Goal: Task Accomplishment & Management: Manage account settings

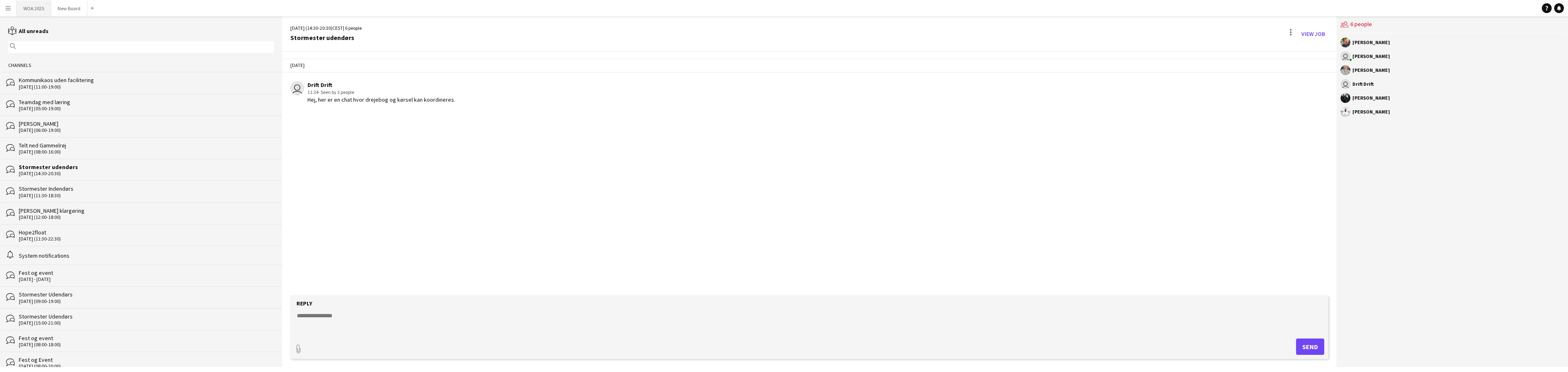
click at [37, 9] on button "WOA 2025 Close" at bounding box center [34, 9] width 34 height 16
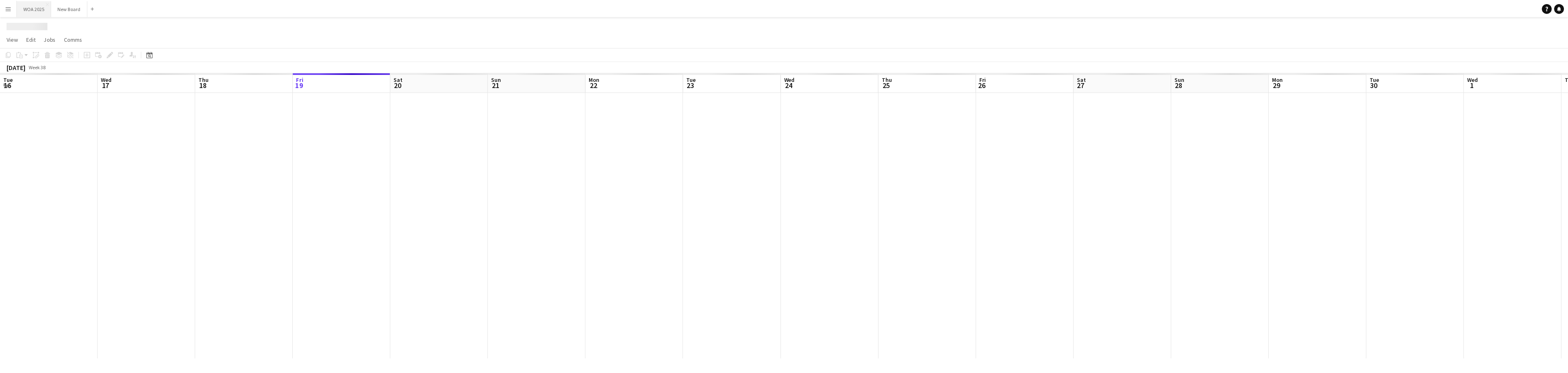
scroll to position [0, 196]
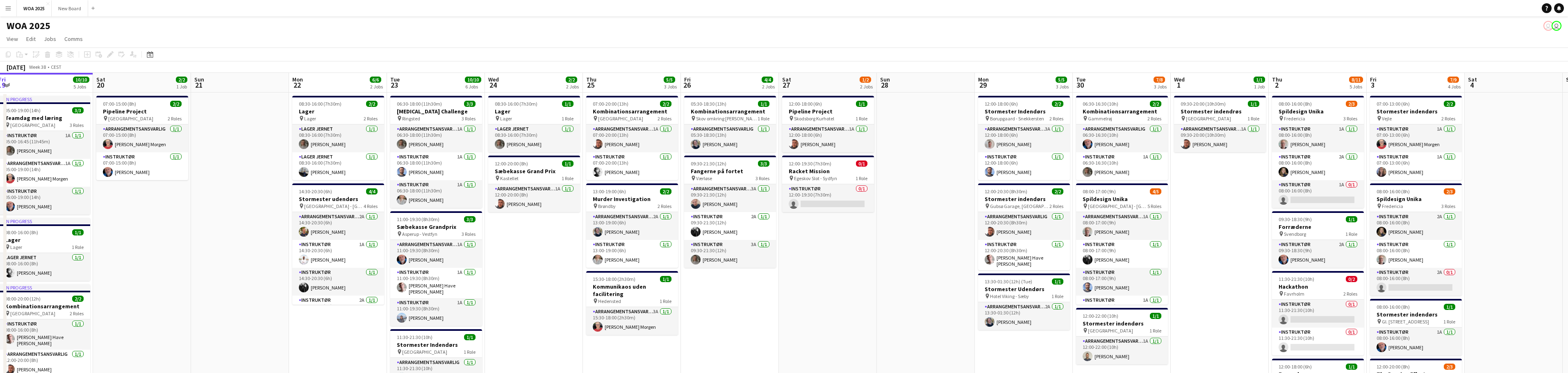
drag, startPoint x: 1319, startPoint y: 206, endPoint x: 1210, endPoint y: 202, distance: 109.1
click at [1210, 202] on app-calendar-viewport "Tue 16 5/5 2 Jobs Wed 17 7/8 4 Jobs Thu 18 10/10 6 Jobs Fri 19 10/10 5 Jobs Sat…" at bounding box center [784, 331] width 1568 height 518
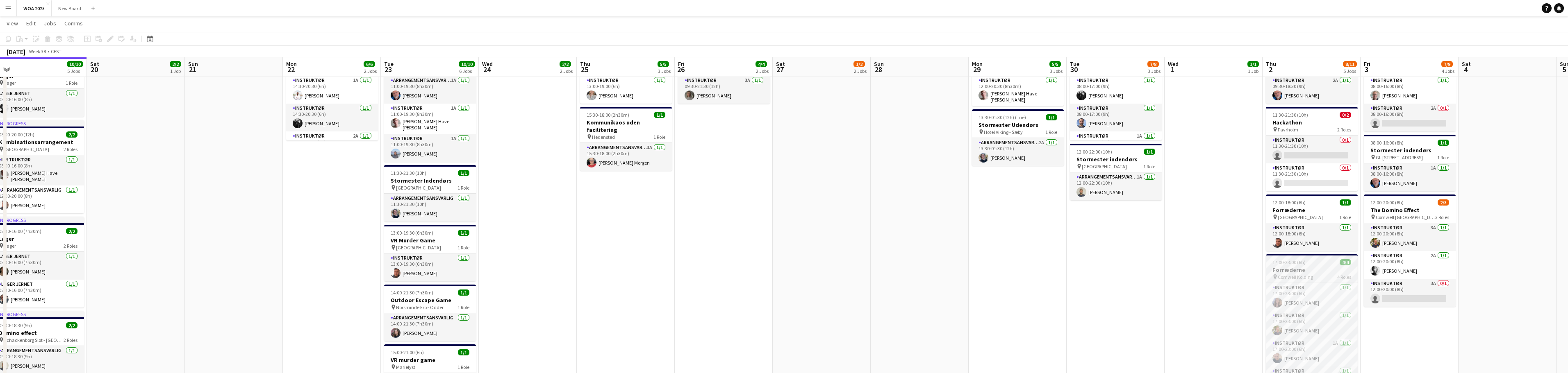
scroll to position [164, 0]
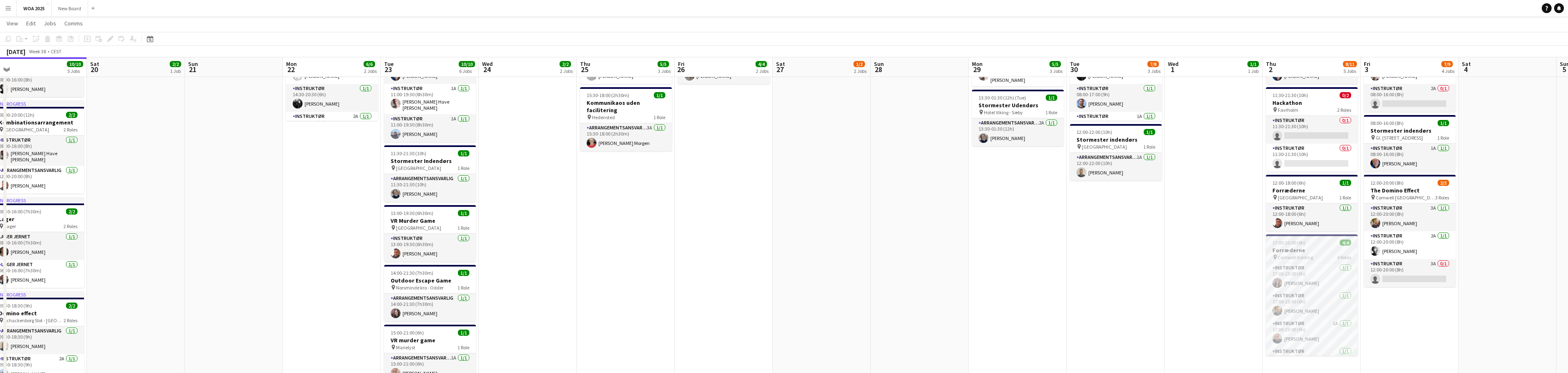
click at [1324, 252] on h3 "Forræderne" at bounding box center [1312, 250] width 92 height 7
click at [7, 39] on icon at bounding box center [8, 38] width 5 height 5
click at [1115, 203] on app-date-cell "06:30-16:30 (10h) 2/2 Kombinationsarrangement pin Gammelrøj 2 Roles Arrangement…" at bounding box center [1116, 158] width 98 height 498
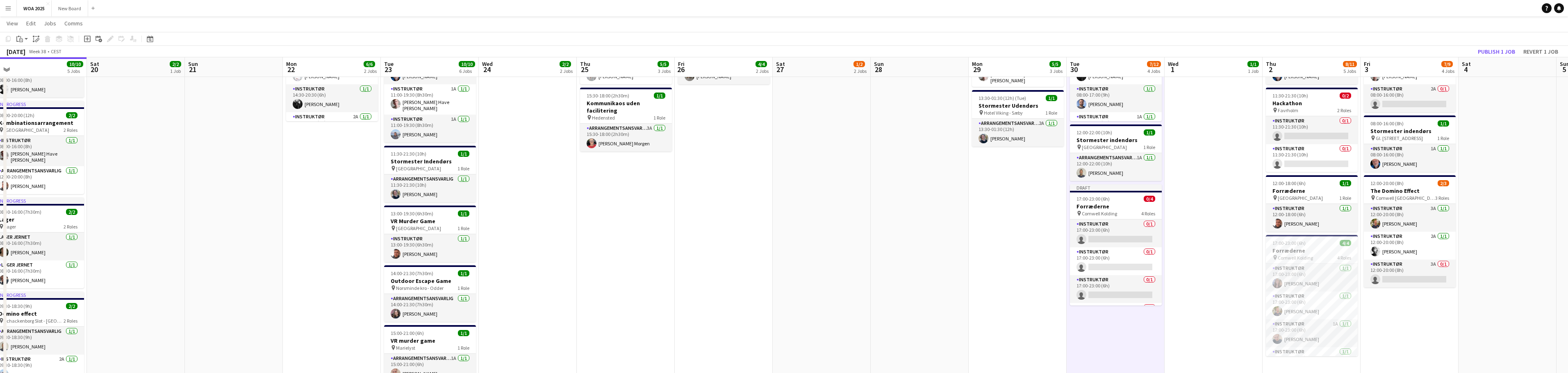
click at [1115, 203] on h3 "Forræderne" at bounding box center [1116, 206] width 92 height 7
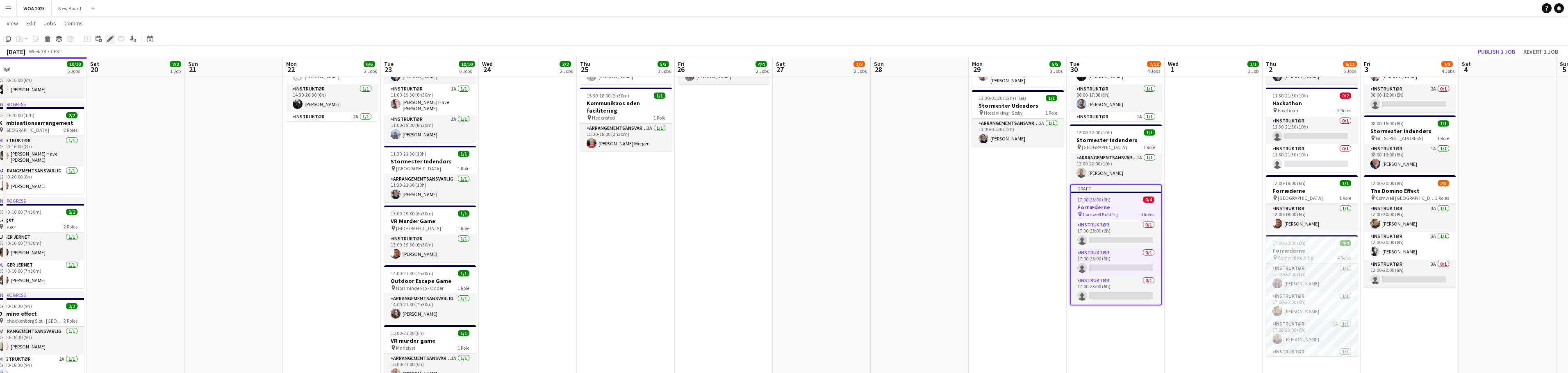
click at [112, 37] on icon at bounding box center [112, 36] width 2 height 2
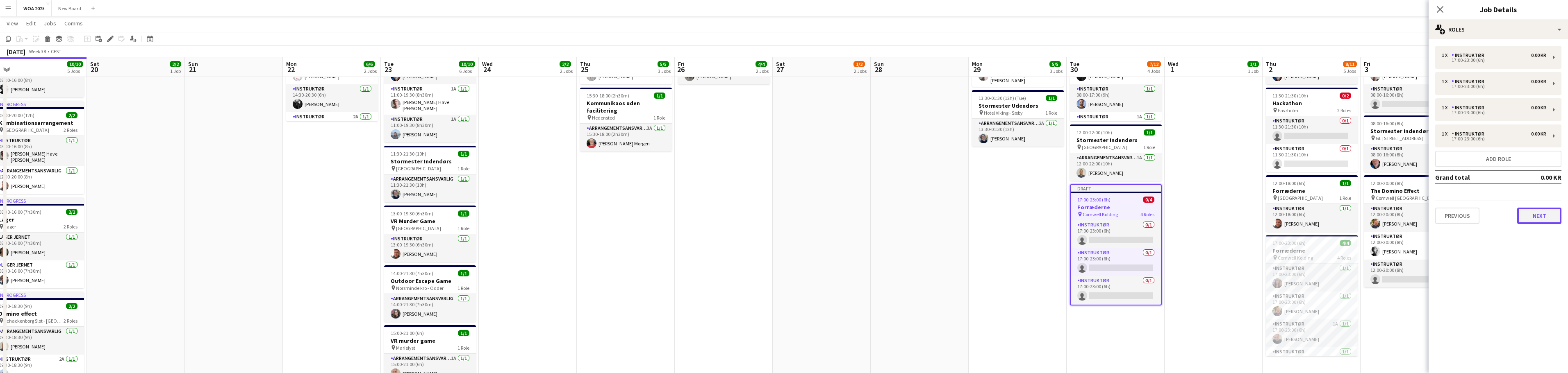
click at [1546, 214] on button "Next" at bounding box center [1539, 215] width 44 height 16
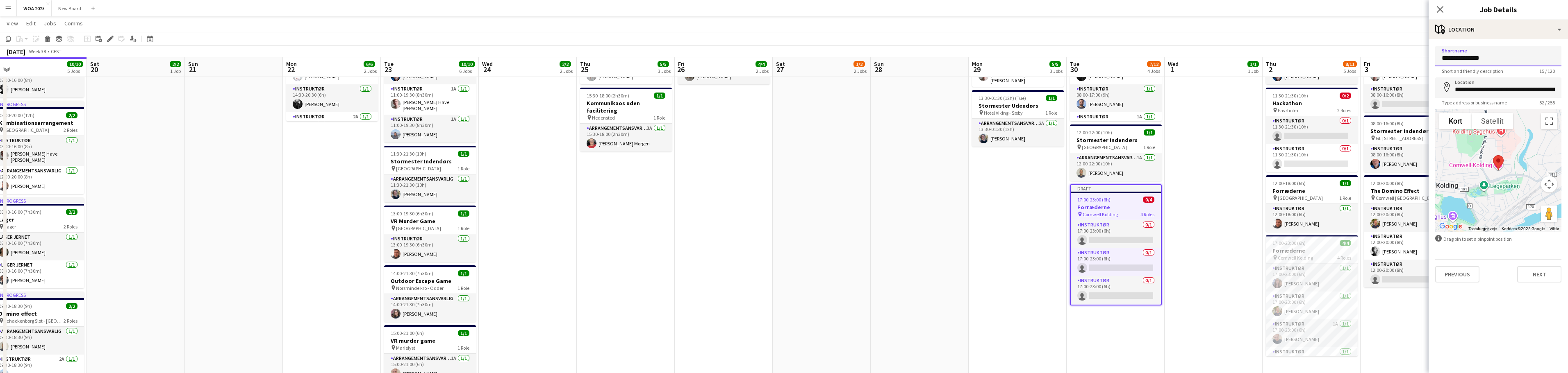
drag, startPoint x: 1492, startPoint y: 58, endPoint x: 1433, endPoint y: 60, distance: 59.0
click at [1434, 60] on form "**********" at bounding box center [1498, 164] width 139 height 237
type input "**********"
drag, startPoint x: 1455, startPoint y: 91, endPoint x: 1573, endPoint y: 88, distance: 118.0
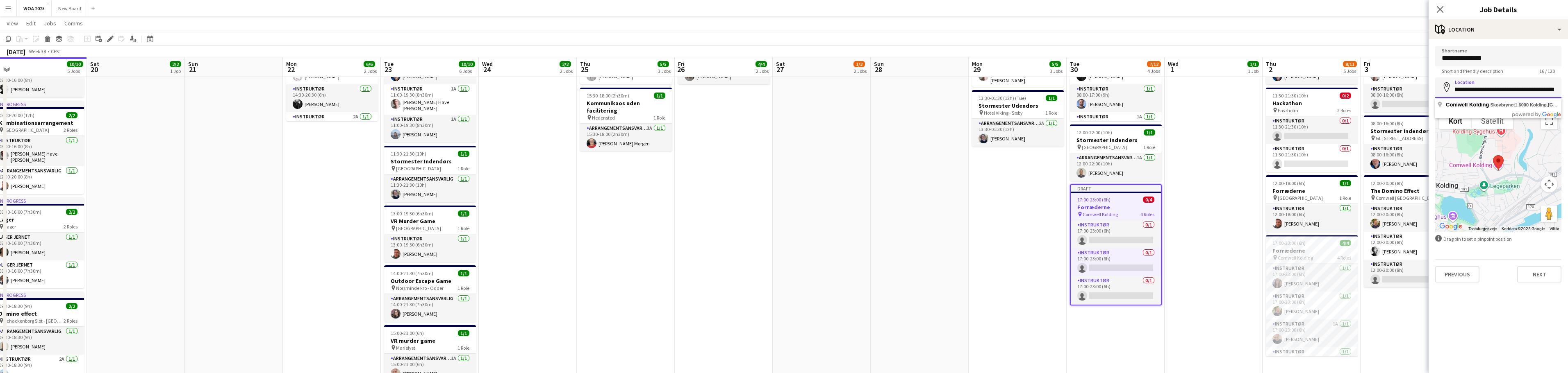
click at [1568, 88] on html "Menu Boards Boards Boards All jobs Status Workforce Workforce My Workforce Recr…" at bounding box center [784, 112] width 1568 height 590
type input "**********"
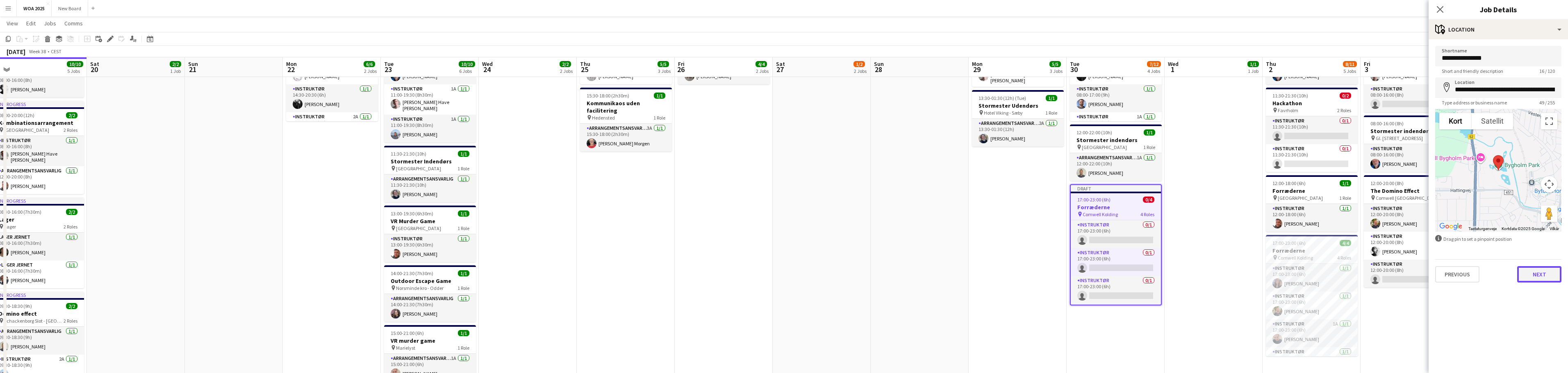
click at [1541, 273] on button "Next" at bounding box center [1539, 274] width 44 height 16
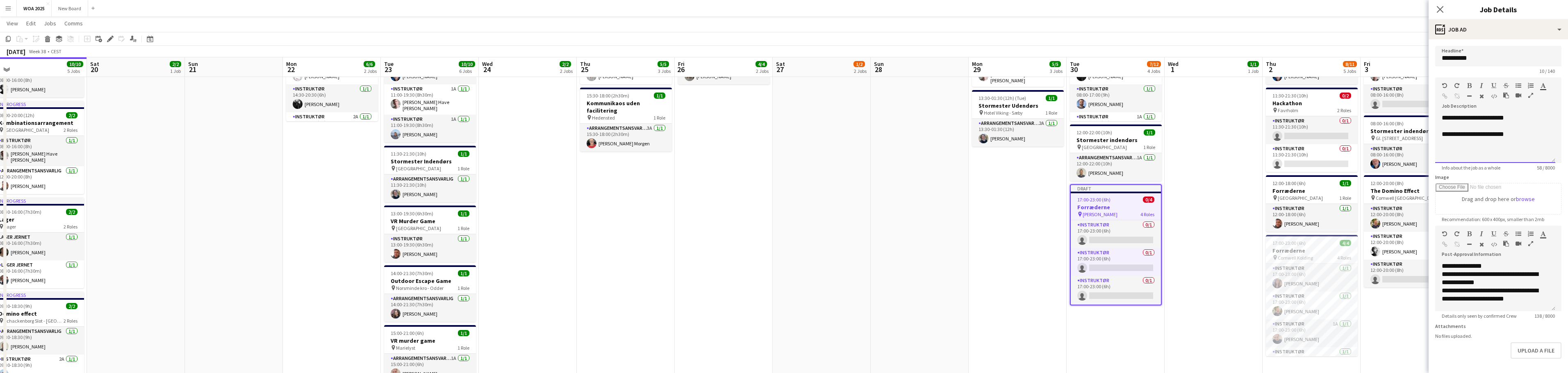
click at [1504, 134] on p "**********" at bounding box center [1495, 134] width 107 height 8
click at [1516, 134] on p "**********" at bounding box center [1495, 134] width 107 height 8
click at [1529, 150] on div "**********" at bounding box center [1495, 138] width 120 height 49
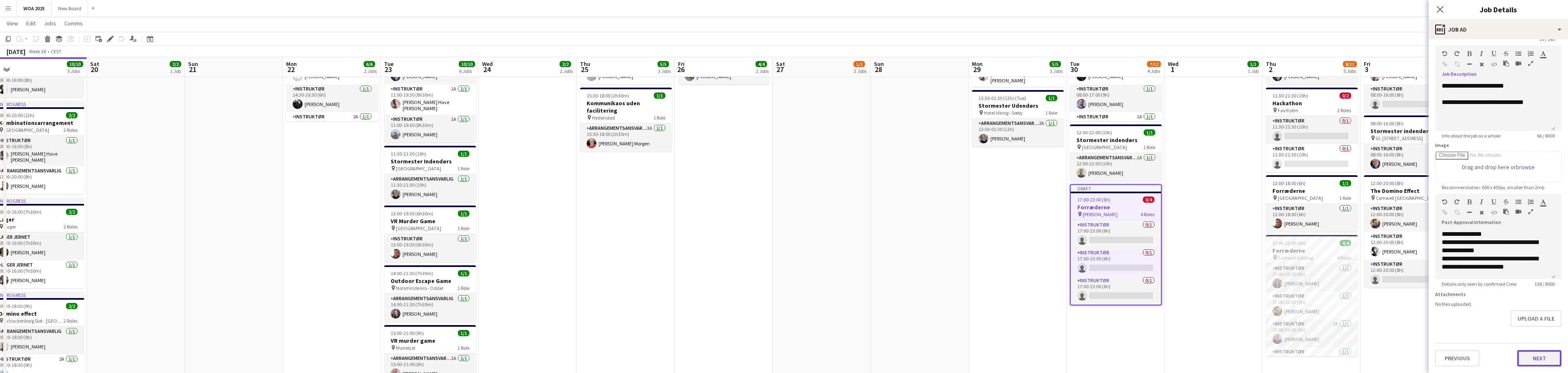
click at [1537, 352] on button "Next" at bounding box center [1539, 358] width 44 height 16
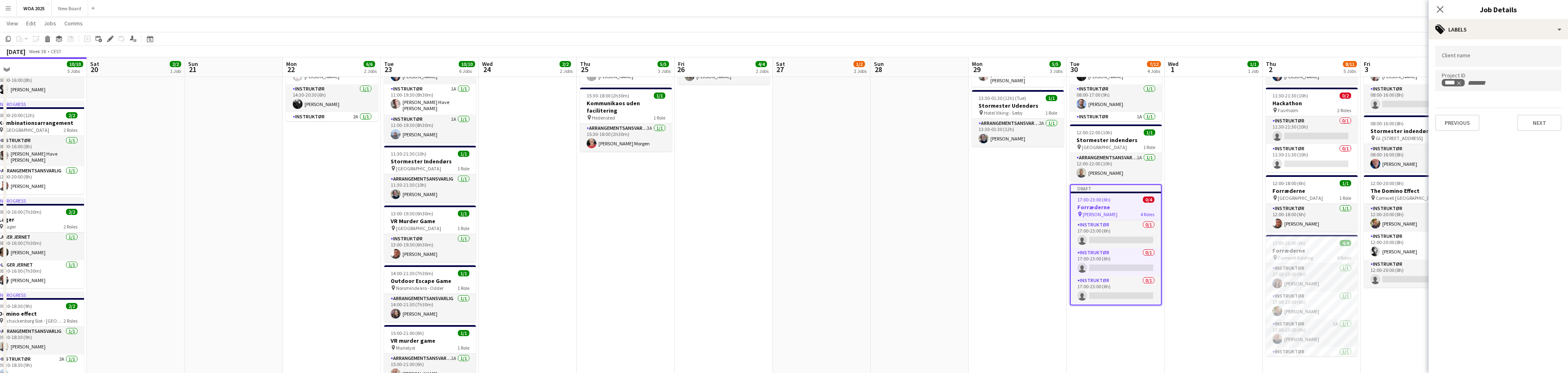
scroll to position [0, 0]
click at [1545, 125] on button "Next" at bounding box center [1539, 123] width 44 height 16
click at [1542, 82] on button "Next" at bounding box center [1539, 84] width 44 height 16
click at [1540, 174] on button "Next" at bounding box center [1539, 170] width 44 height 16
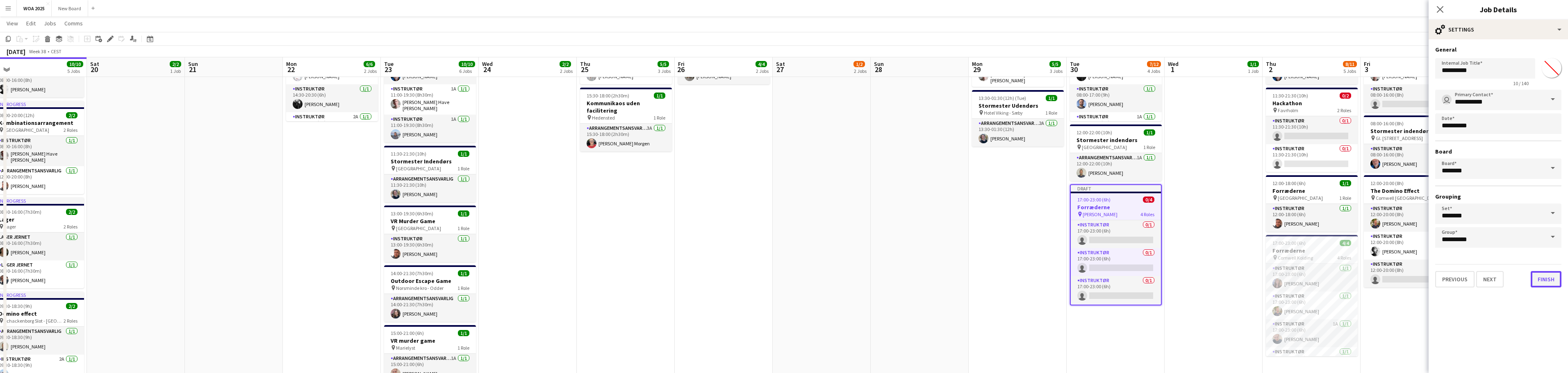
click at [1547, 278] on button "Finish" at bounding box center [1546, 279] width 31 height 16
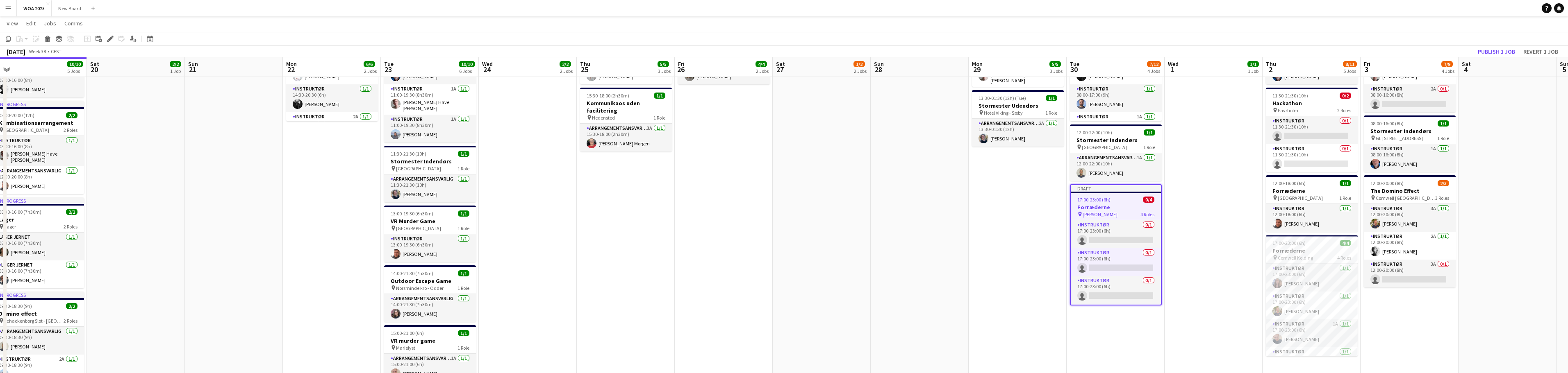
click at [1503, 45] on app-toolbar "Copy Paste Paste Ctrl+V Paste with crew Ctrl+Shift+V Paste linked Job [GEOGRAPH…" at bounding box center [784, 38] width 1568 height 14
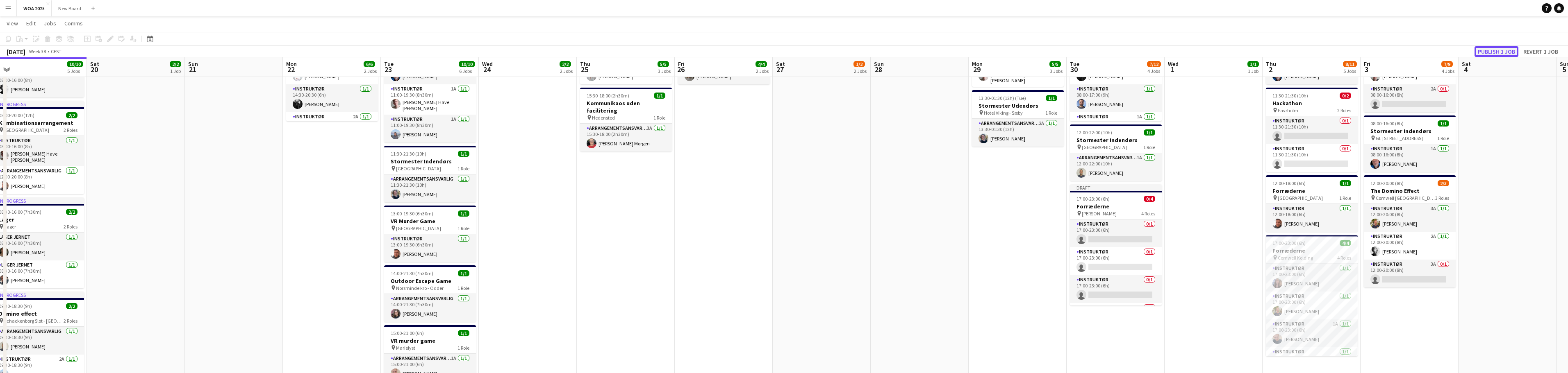
click at [1492, 51] on button "Publish 1 job" at bounding box center [1497, 51] width 44 height 10
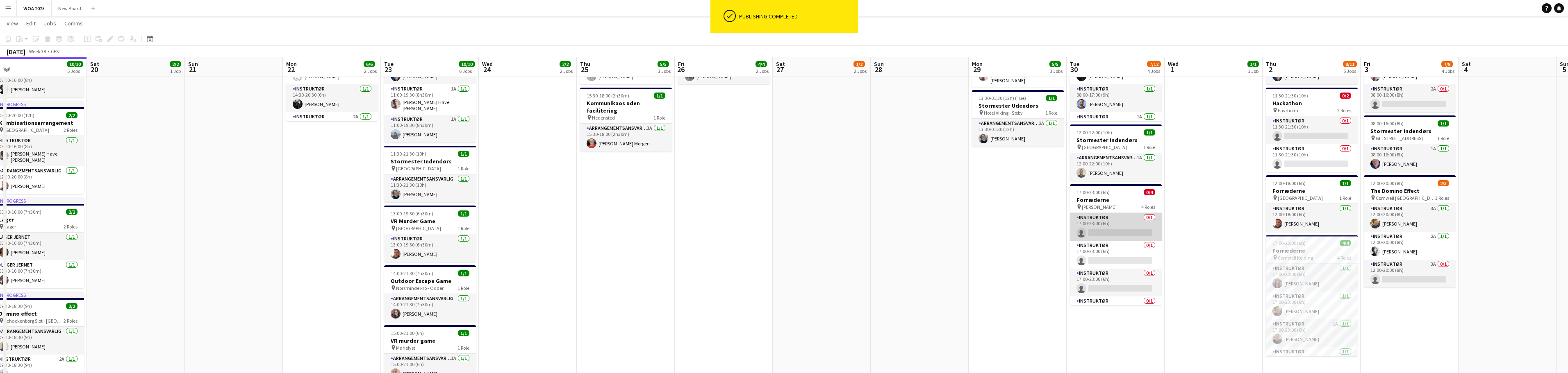
click at [1119, 238] on app-card-role "Instruktør 0/1 17:00-23:00 (6h) single-neutral-actions" at bounding box center [1116, 227] width 92 height 28
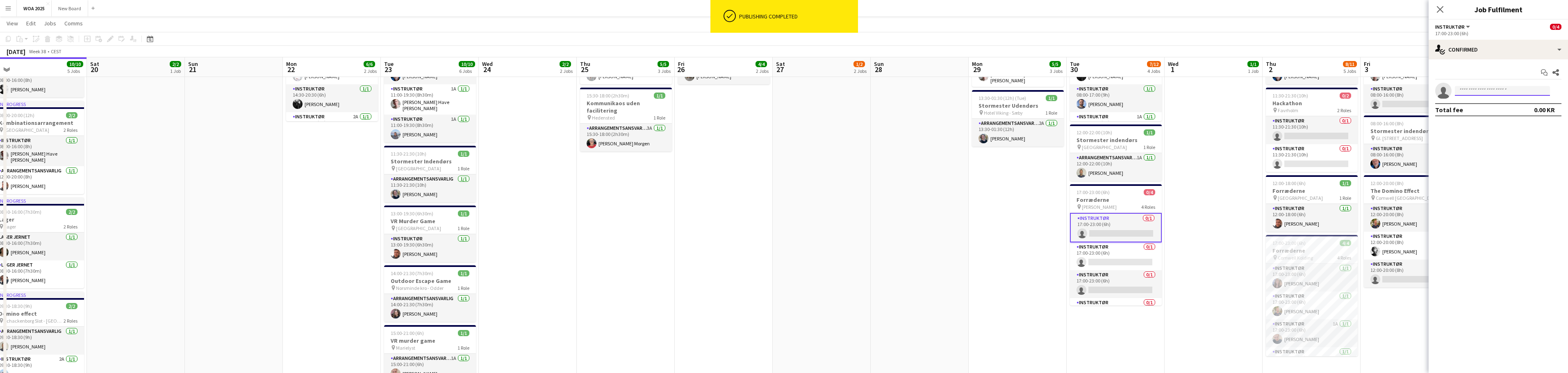
click at [1473, 90] on input at bounding box center [1503, 91] width 95 height 10
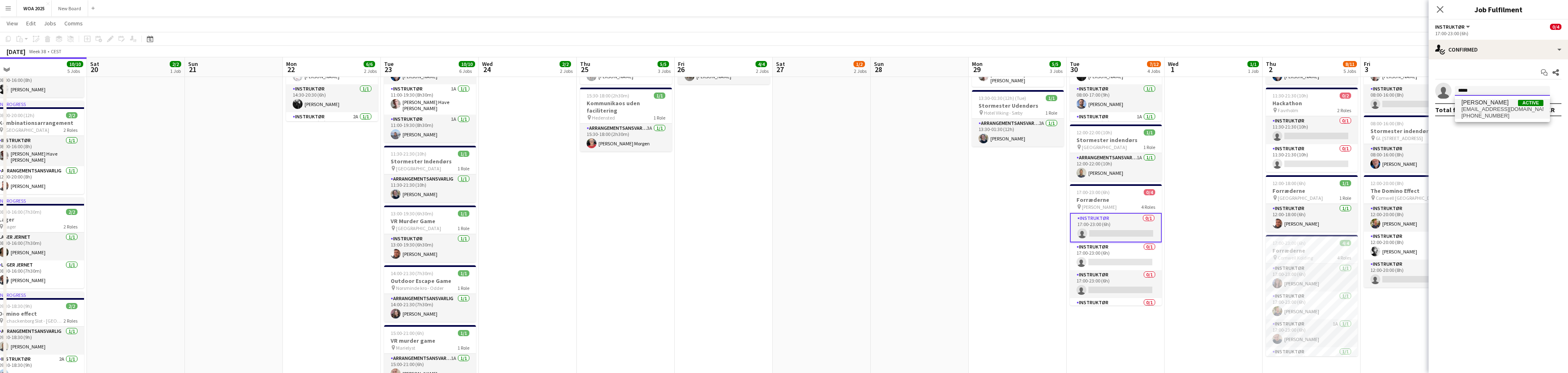
type input "*****"
click at [1490, 109] on span "[EMAIL_ADDRESS][DOMAIN_NAME]" at bounding box center [1503, 109] width 82 height 7
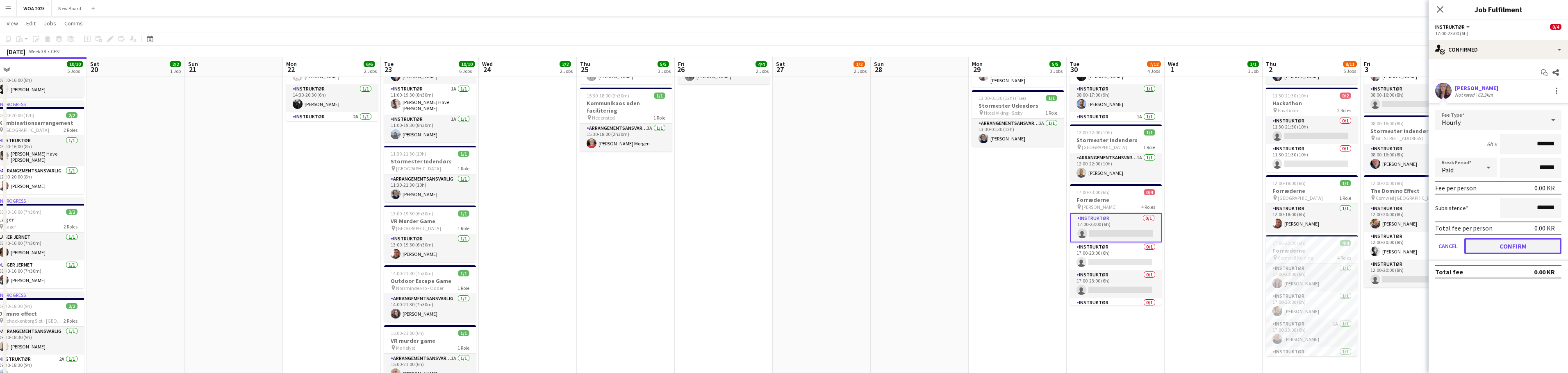
click at [1510, 242] on button "Confirm" at bounding box center [1512, 246] width 97 height 16
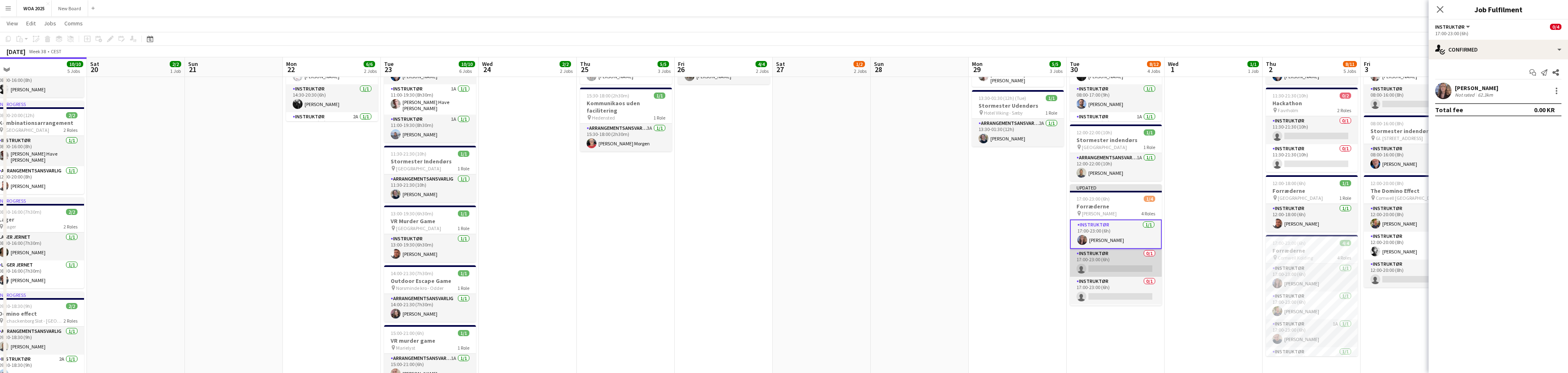
click at [1120, 261] on app-card-role "Instruktør 0/1 17:00-23:00 (6h) single-neutral-actions" at bounding box center [1116, 263] width 92 height 28
click at [1501, 92] on input at bounding box center [1503, 91] width 95 height 10
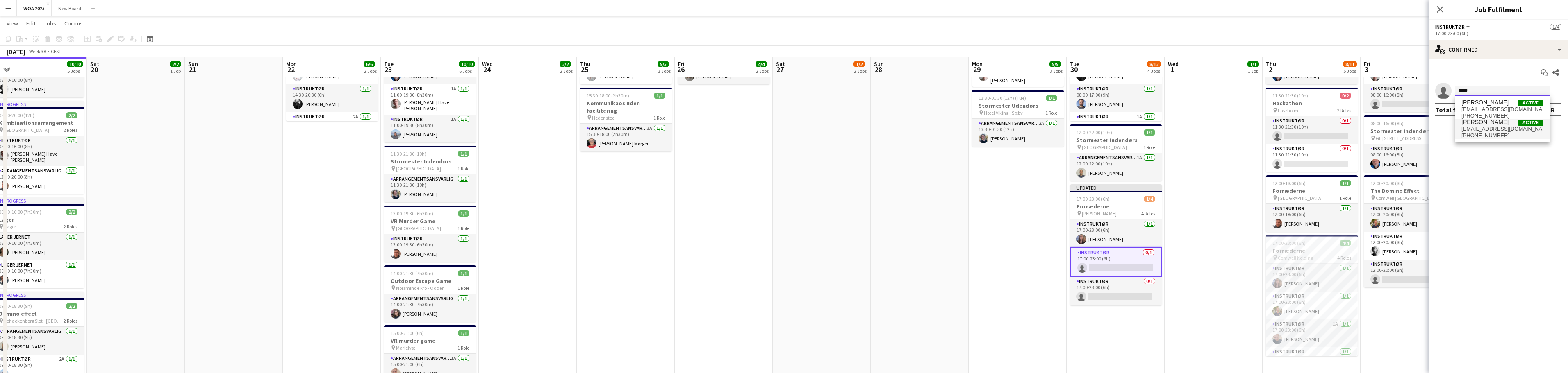
type input "*****"
click at [1501, 134] on span "[PHONE_NUMBER]" at bounding box center [1503, 136] width 82 height 7
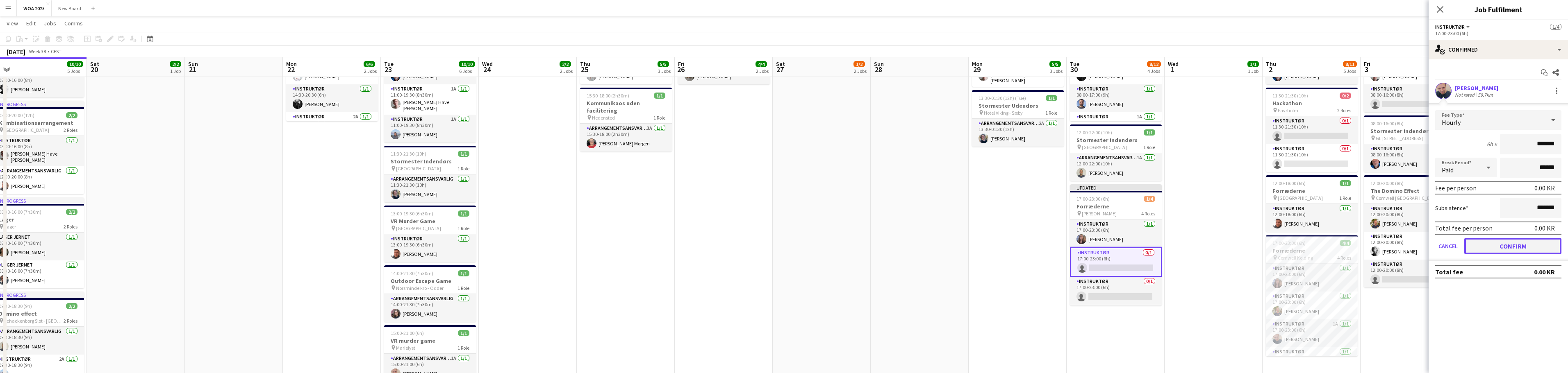
click at [1543, 249] on button "Confirm" at bounding box center [1512, 246] width 97 height 16
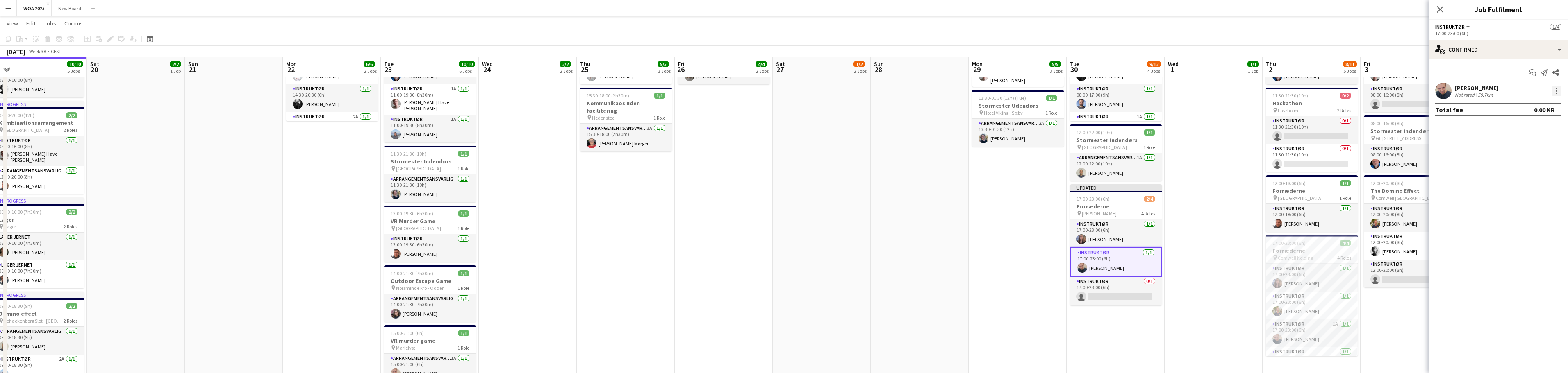
click at [1555, 91] on div at bounding box center [1556, 91] width 10 height 10
click at [1541, 201] on span "Set as supervisor" at bounding box center [1529, 204] width 51 height 7
click at [1113, 291] on app-card-role "Instruktør 0/1 17:00-23:00 (6h) single-neutral-actions" at bounding box center [1116, 291] width 92 height 28
click at [1508, 90] on input at bounding box center [1503, 91] width 95 height 10
type input "****"
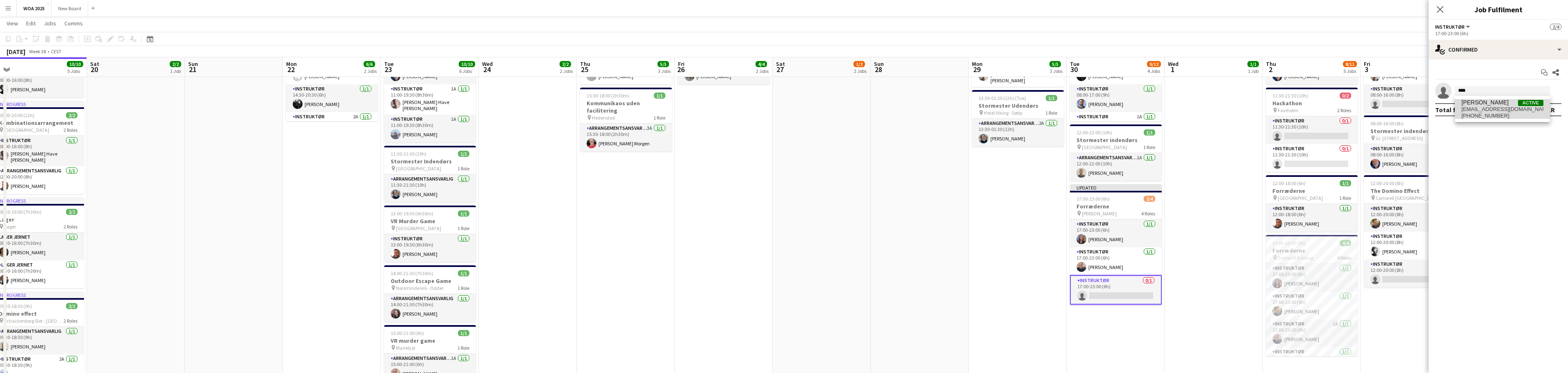
click at [1487, 104] on span "[PERSON_NAME]" at bounding box center [1485, 102] width 47 height 7
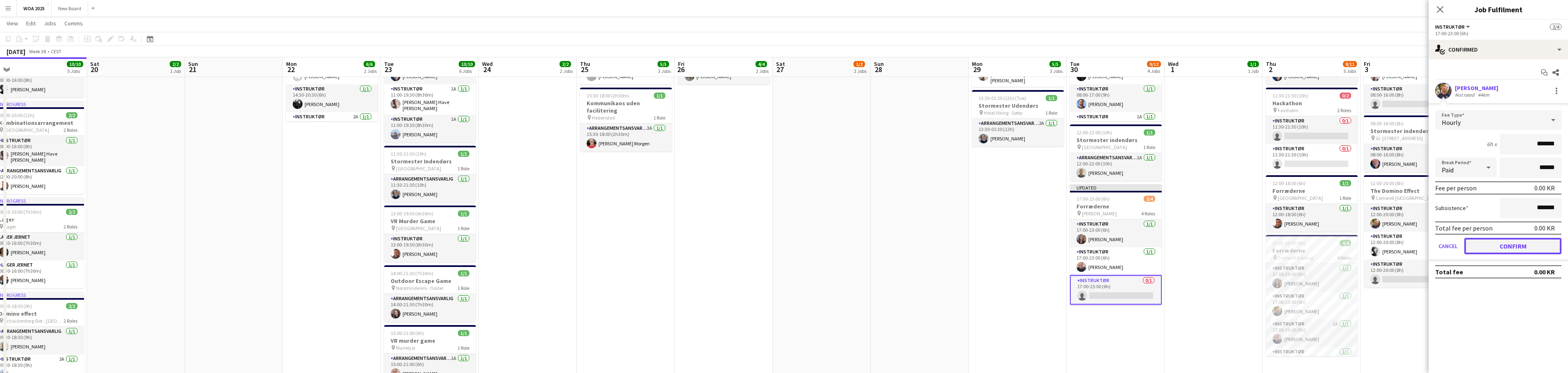
click at [1534, 250] on button "Confirm" at bounding box center [1512, 246] width 97 height 16
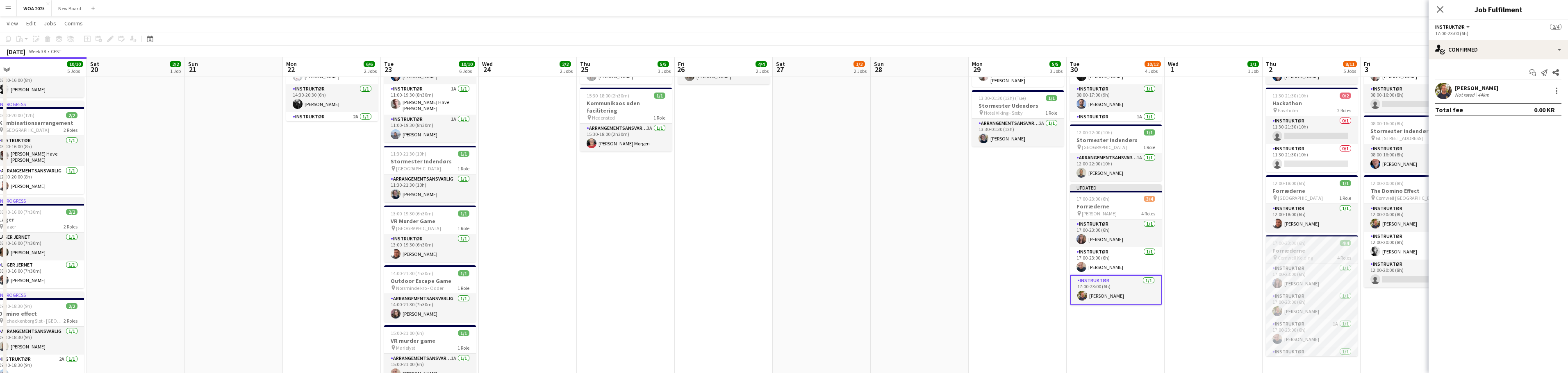
scroll to position [19, 0]
click at [1325, 348] on app-card-role "Instruktør [DATE] 17:00-23:00 (6h) [PERSON_NAME]" at bounding box center [1312, 342] width 92 height 28
click at [1137, 300] on app-card-role "Instruktør 0/1 17:00-23:00 (6h) single-neutral-actions" at bounding box center [1116, 292] width 92 height 28
click at [1461, 93] on input at bounding box center [1503, 91] width 95 height 10
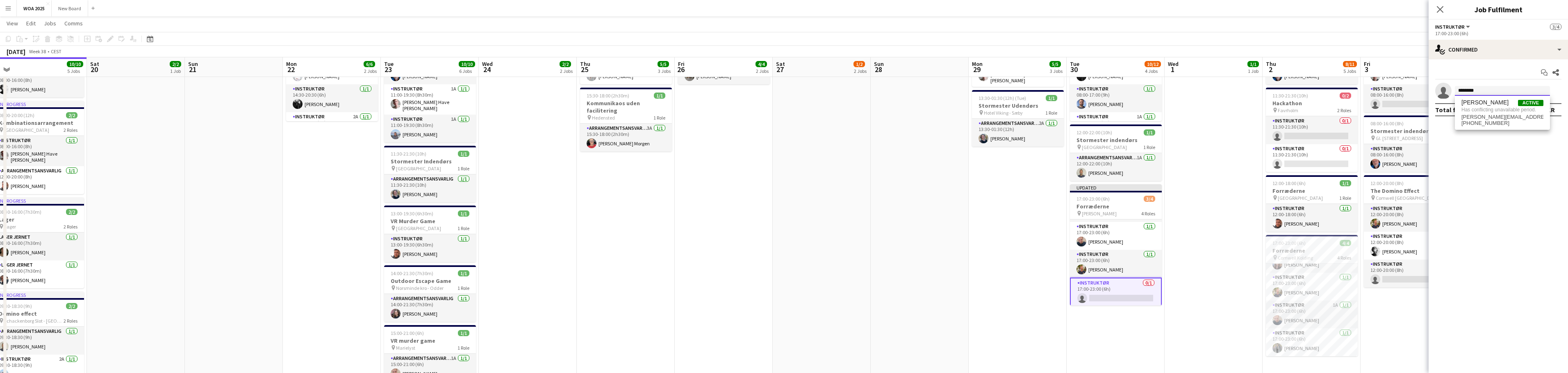
type input "********"
click at [1499, 189] on mat-expansion-panel "check Confirmed Start chat Share single-neutral-actions ******** Total fee 0.00…" at bounding box center [1498, 216] width 139 height 314
click at [1443, 10] on icon "Close pop-in" at bounding box center [1440, 9] width 8 height 8
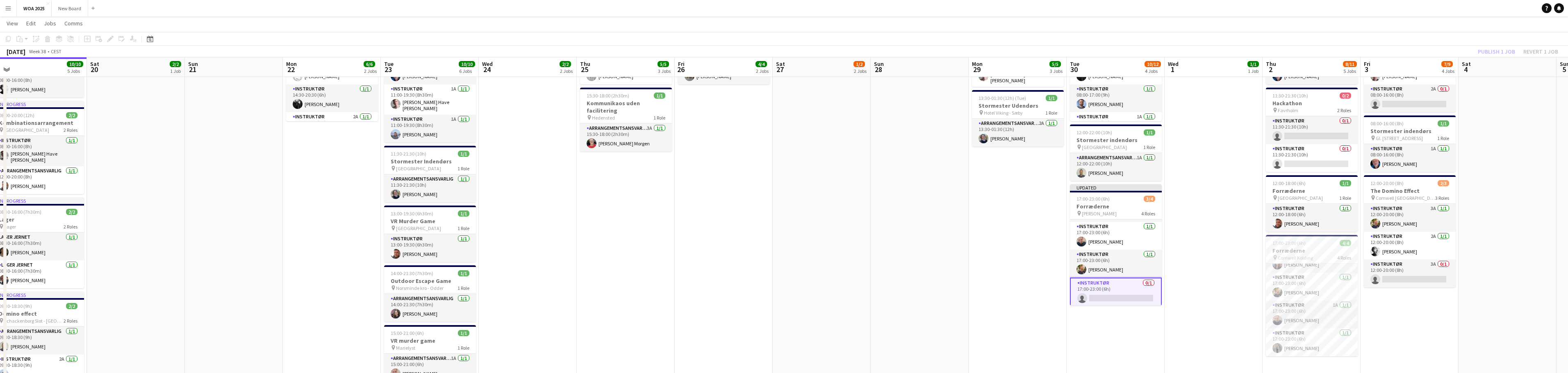
click at [1501, 54] on div "Publish 1 job Revert 1 job" at bounding box center [1518, 51] width 100 height 10
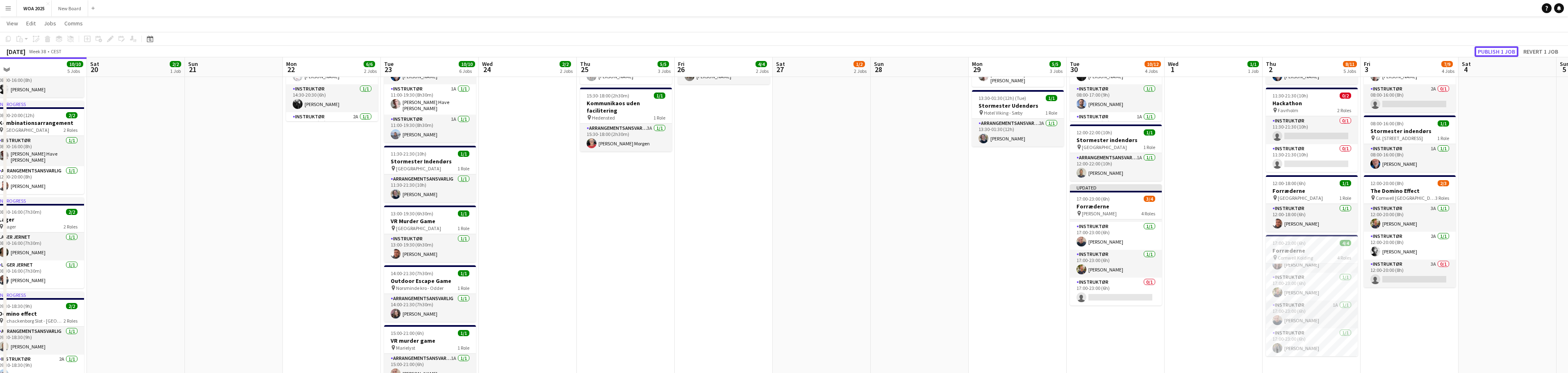
click at [1501, 54] on button "Publish 1 job" at bounding box center [1497, 51] width 44 height 10
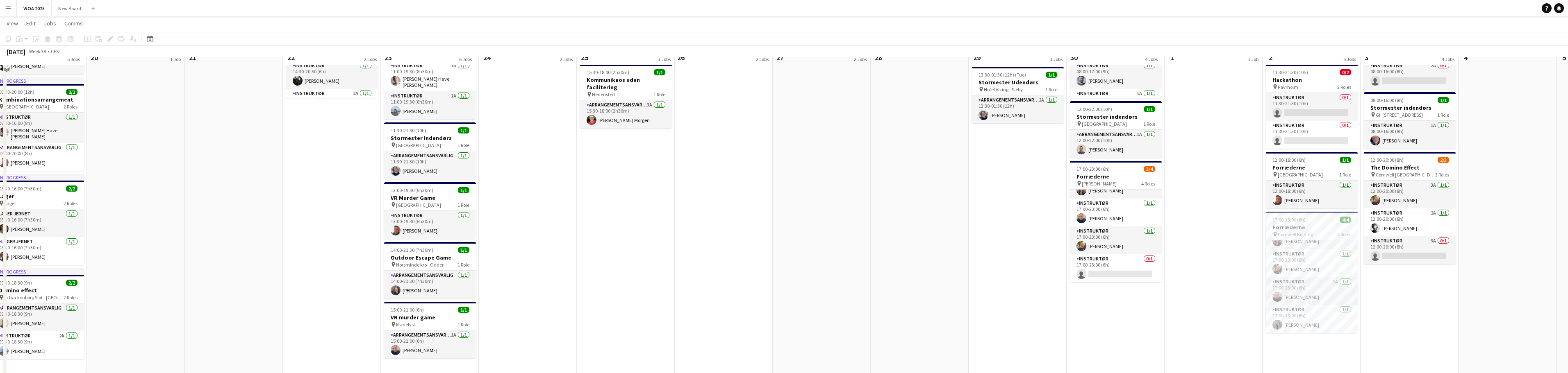
scroll to position [217, 0]
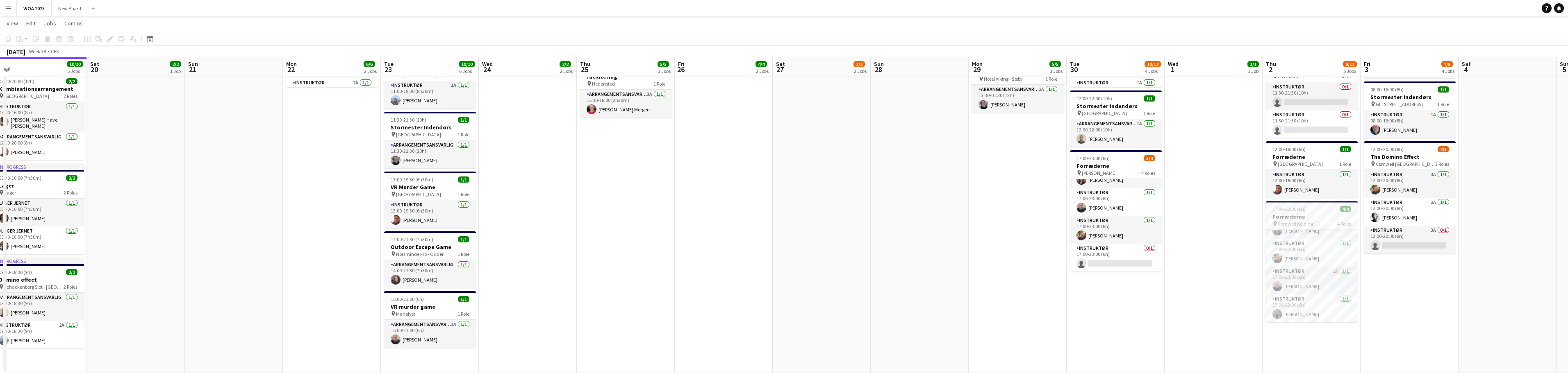
click at [1190, 279] on app-date-cell "09:30-20:00 (10h30m) 1/1 Stormester indendrøs pin Aalborg 1 Role Arrangementsan…" at bounding box center [1214, 124] width 98 height 498
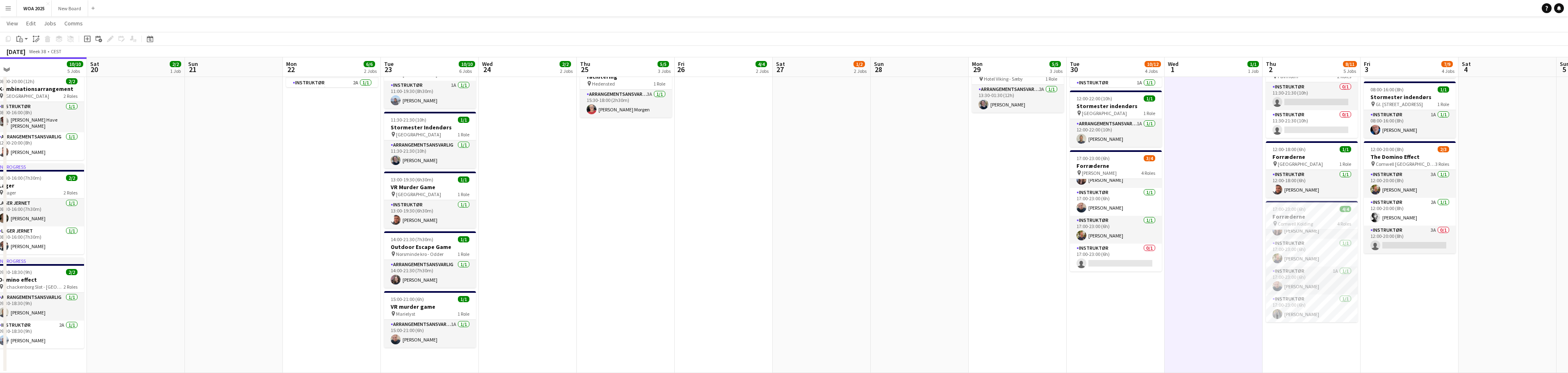
click at [1361, 370] on app-date-cell "07:00-13:00 (6h) 2/2 Stormester indendørs pin Vejle 2 Roles Instruktør 1A [DATE…" at bounding box center [1409, 124] width 98 height 498
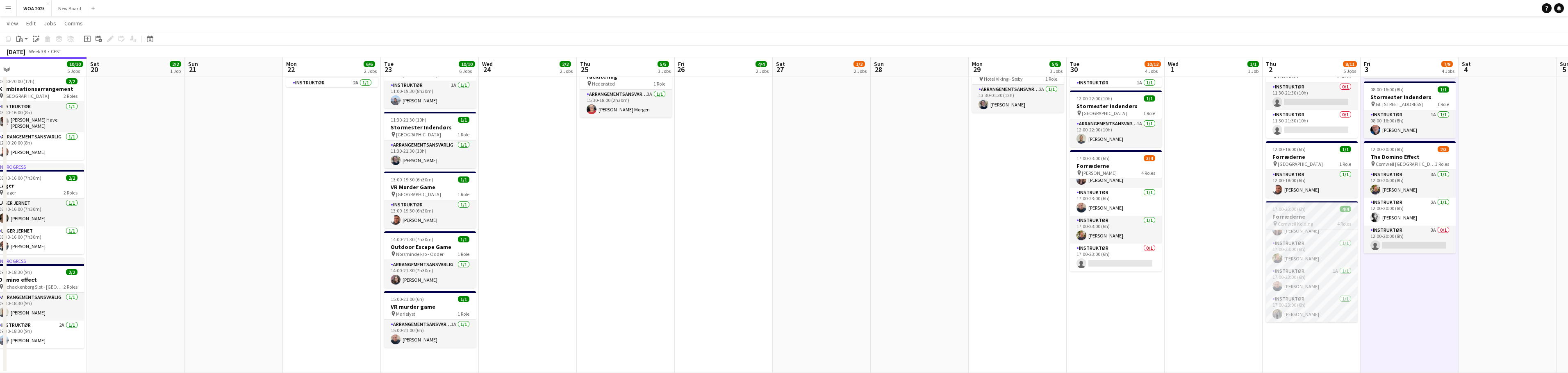
click at [1325, 211] on div "17:00-23:00 (6h) 4/4" at bounding box center [1312, 209] width 92 height 6
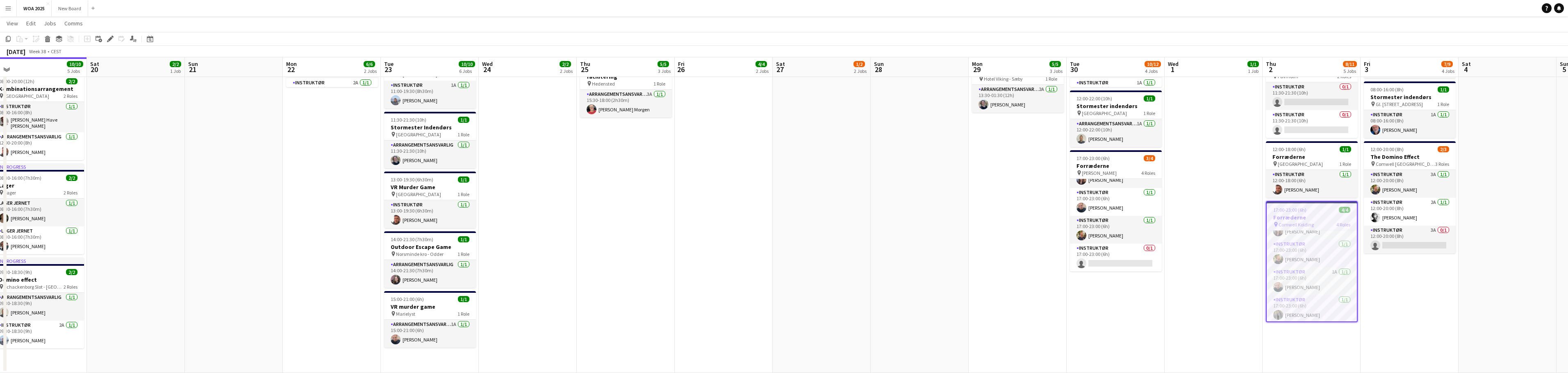
click at [1310, 214] on h3 "Forræderne" at bounding box center [1312, 217] width 90 height 7
click at [1297, 214] on h3 "Forræderne" at bounding box center [1312, 217] width 92 height 7
click at [48, 42] on icon at bounding box center [47, 40] width 4 height 4
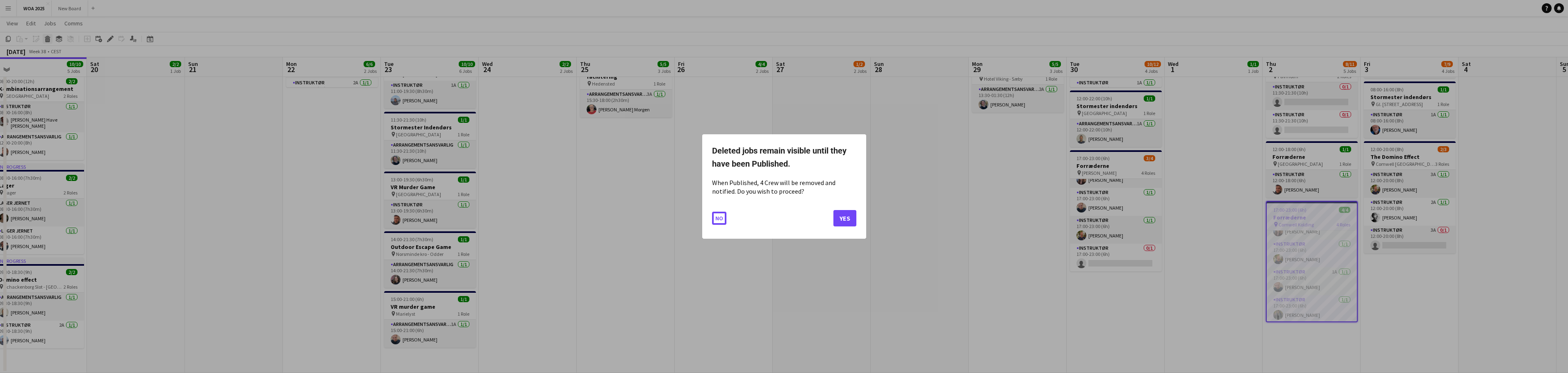
scroll to position [0, 0]
click at [841, 216] on button "Yes" at bounding box center [845, 218] width 23 height 16
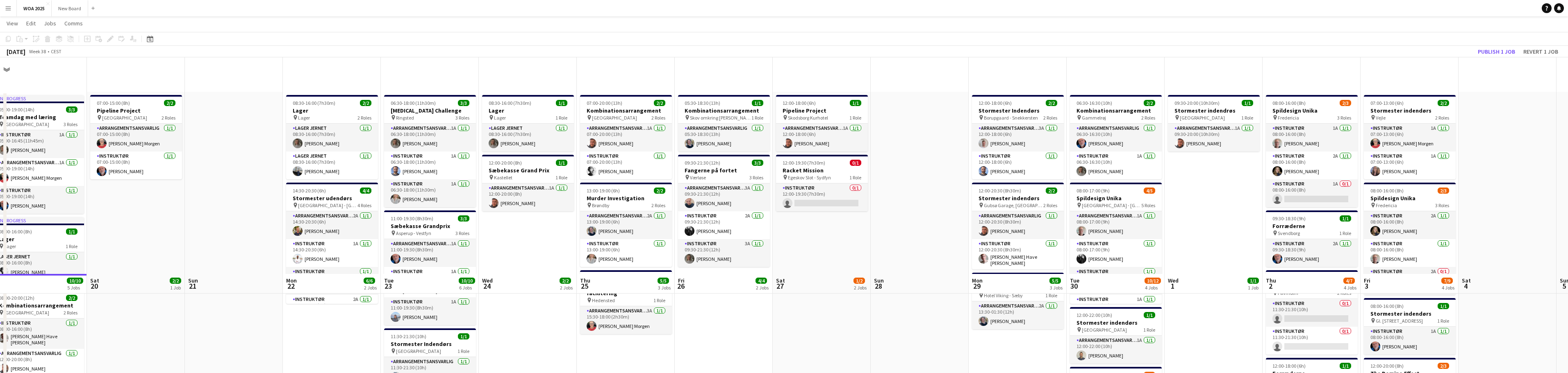
scroll to position [217, 0]
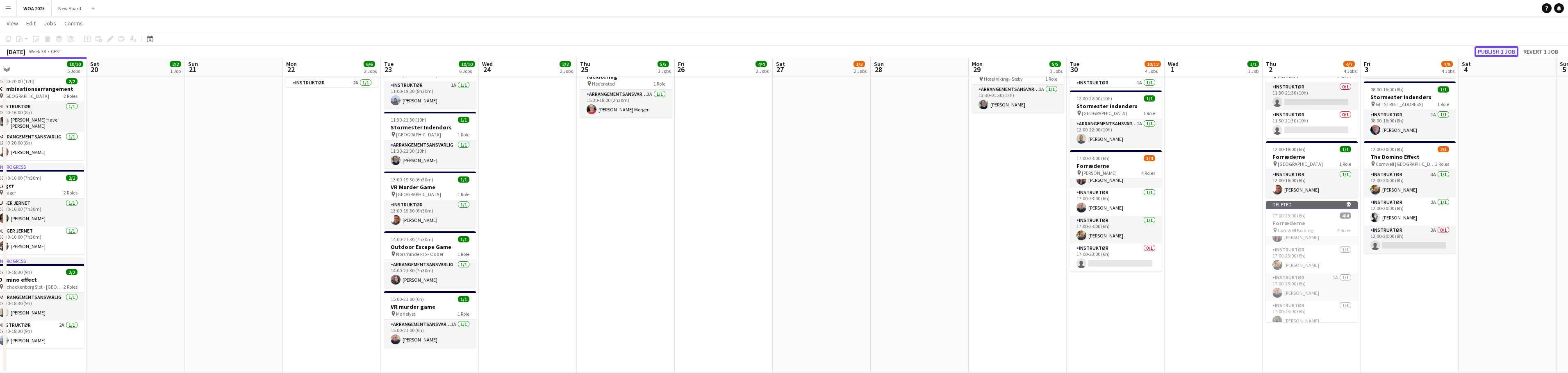
click at [1506, 51] on button "Publish 1 job" at bounding box center [1497, 51] width 44 height 10
